Goal: Task Accomplishment & Management: Manage account settings

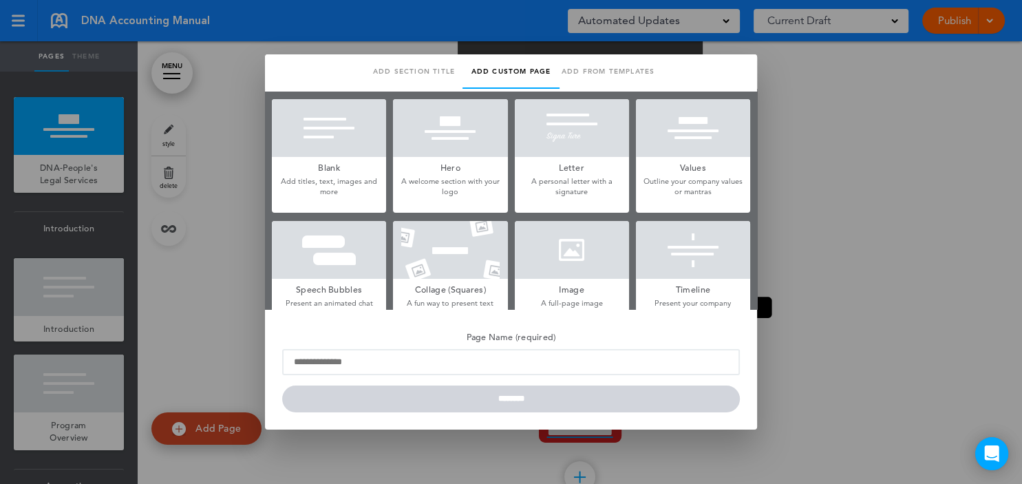
click at [340, 178] on p "Add titles, text, images and more" at bounding box center [329, 186] width 114 height 21
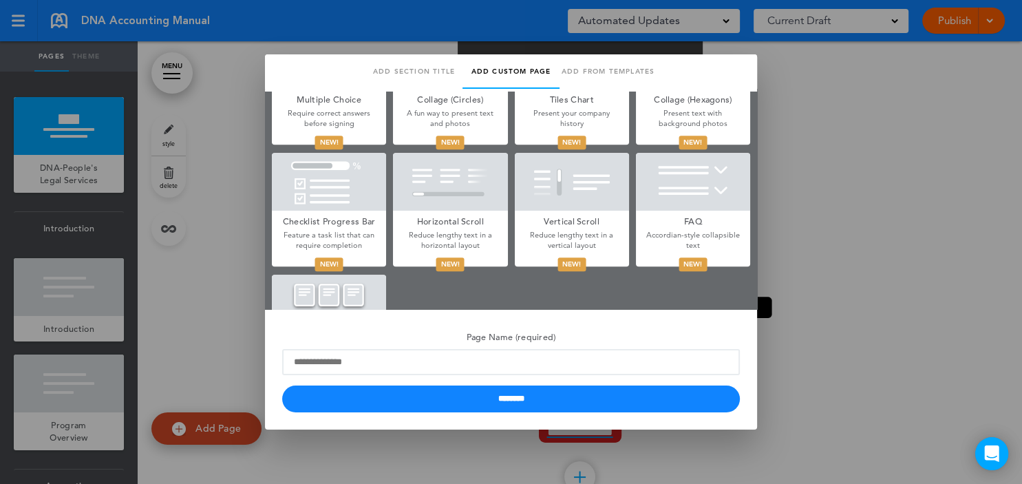
scroll to position [766, 0]
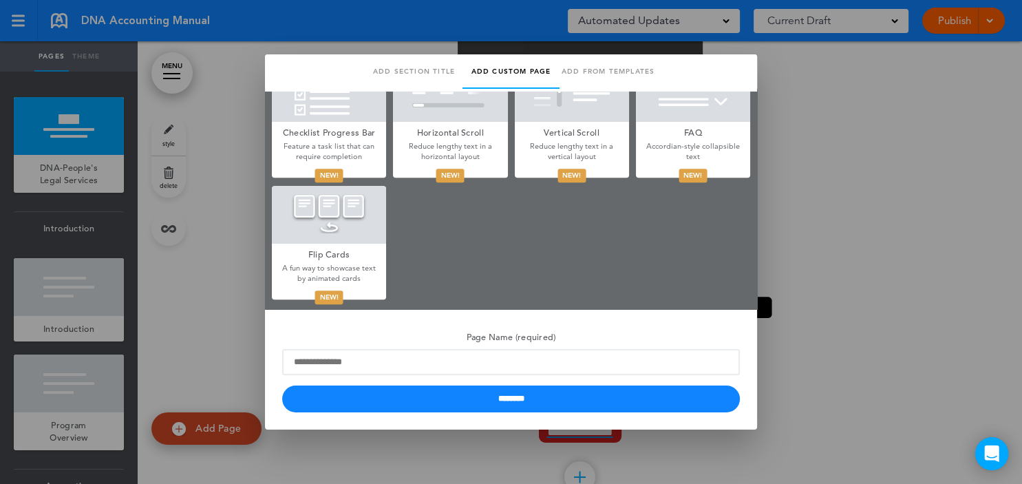
click at [239, 280] on div at bounding box center [511, 242] width 1022 height 484
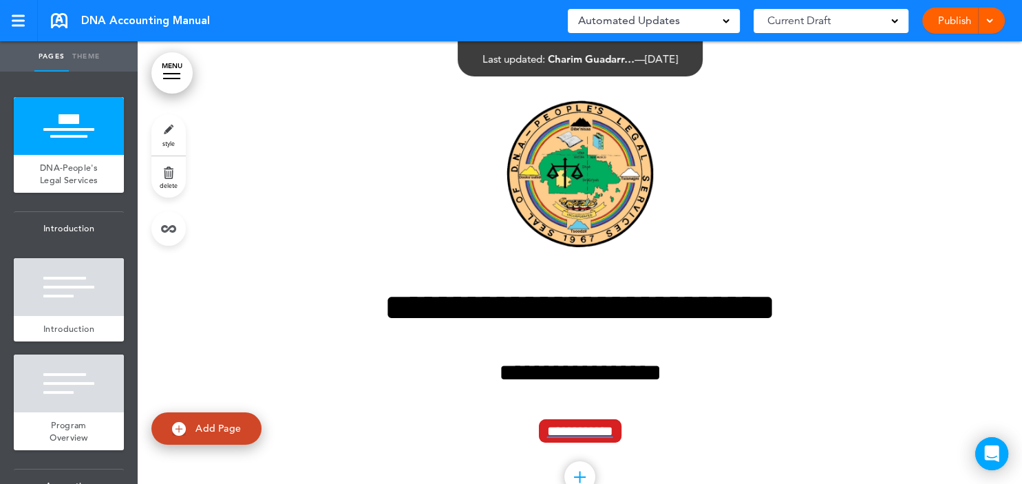
click at [308, 120] on div "**********" at bounding box center [580, 288] width 688 height 481
click at [987, 18] on span at bounding box center [989, 19] width 9 height 9
click at [69, 22] on div "DNA Accounting Manual" at bounding box center [130, 20] width 159 height 15
click at [27, 16] on link at bounding box center [19, 20] width 38 height 41
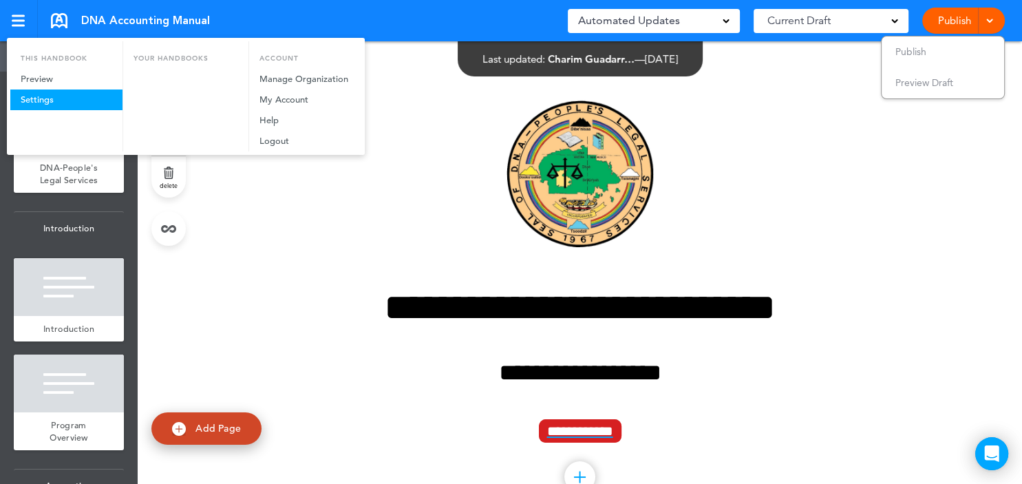
click at [26, 94] on link "Settings" at bounding box center [66, 99] width 112 height 21
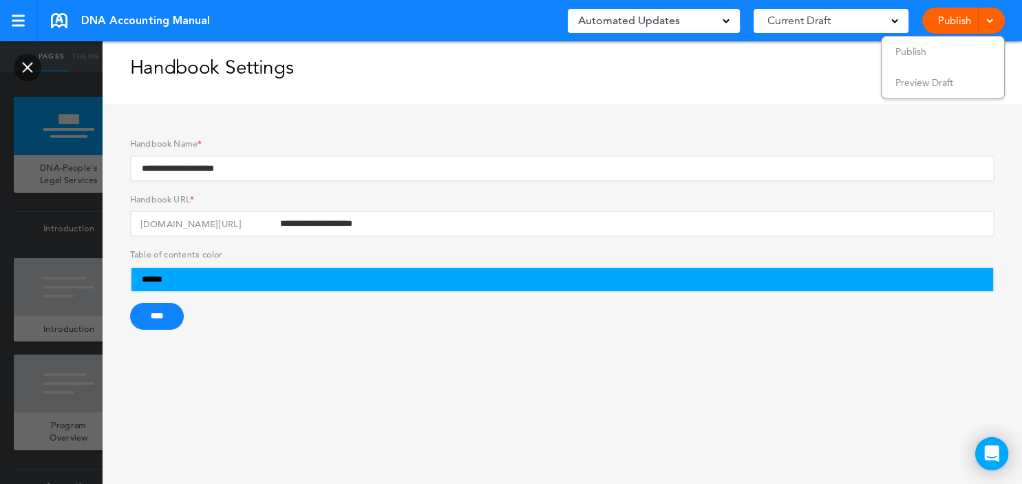
click at [71, 92] on div at bounding box center [511, 242] width 1022 height 484
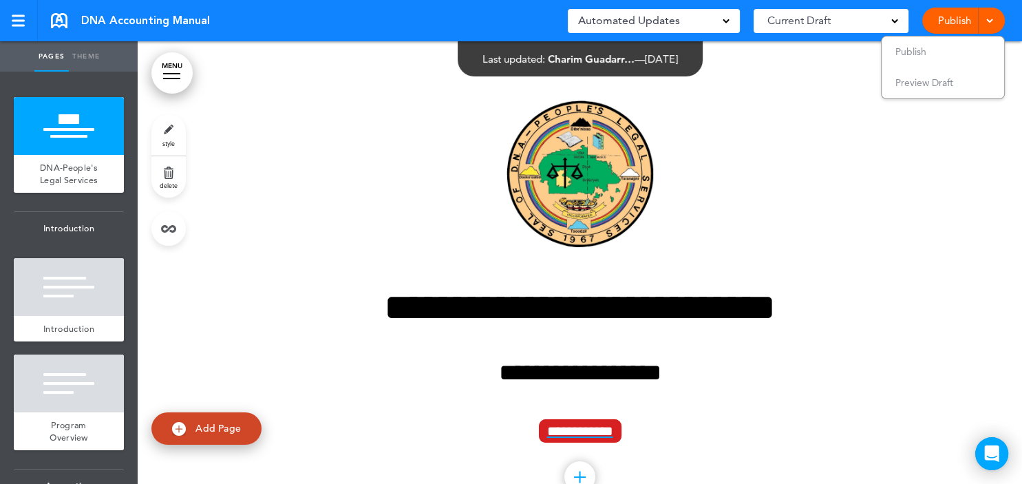
click at [1009, 143] on div at bounding box center [580, 289] width 884 height 496
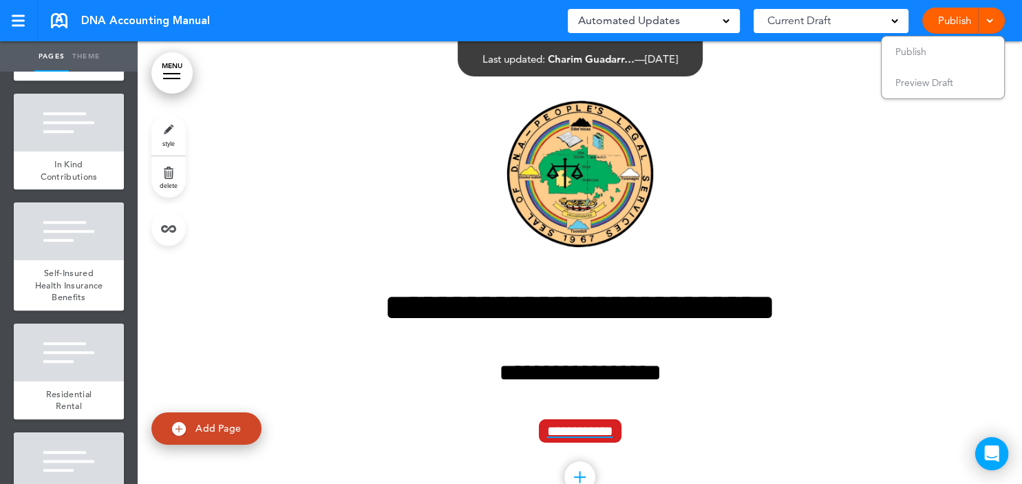
scroll to position [6218, 0]
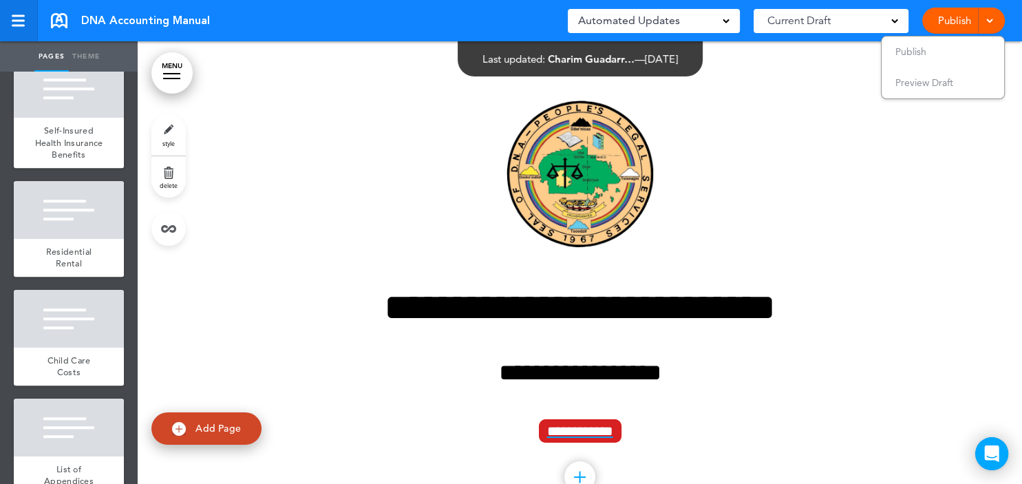
click at [26, 25] on link at bounding box center [19, 20] width 38 height 41
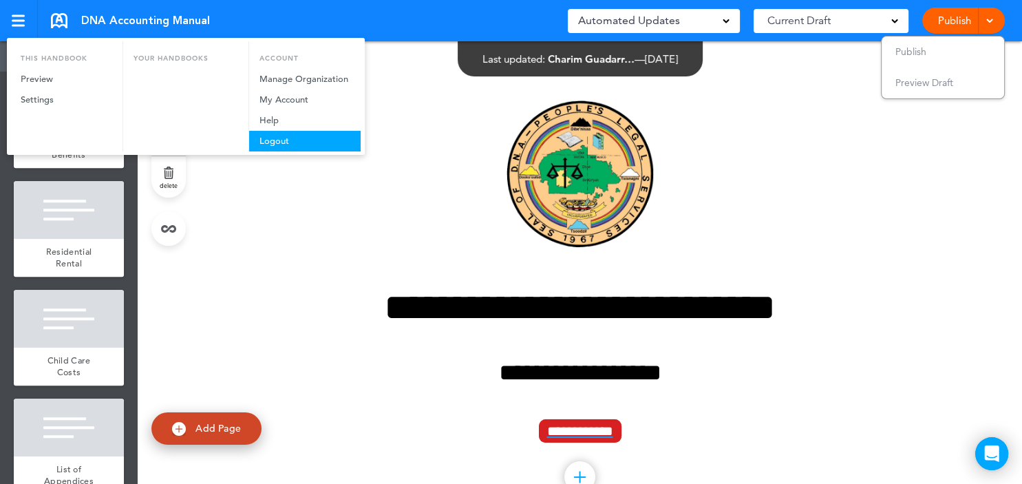
click at [275, 147] on link "Logout" at bounding box center [304, 141] width 111 height 21
